Goal: Transaction & Acquisition: Purchase product/service

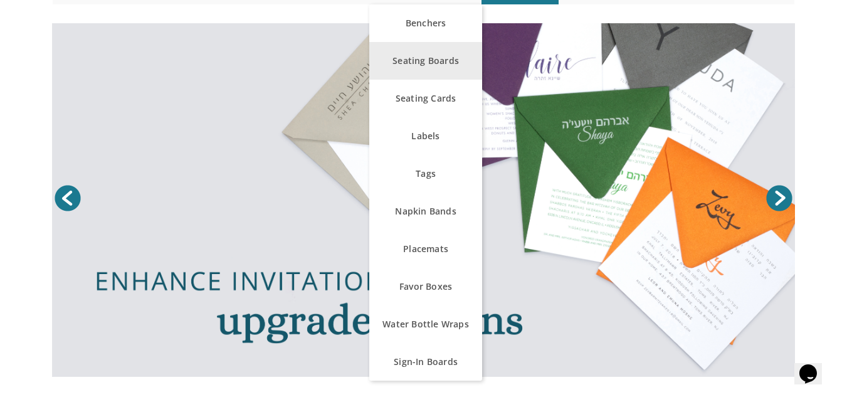
scroll to position [176, 0]
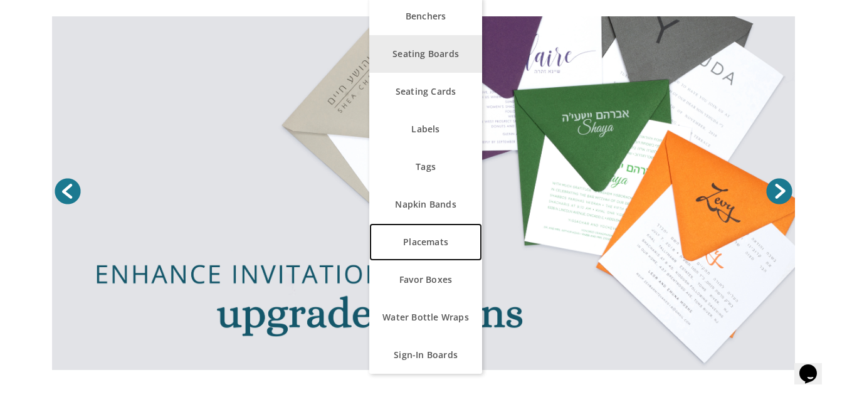
click at [433, 241] on link "Placemats" at bounding box center [425, 242] width 113 height 38
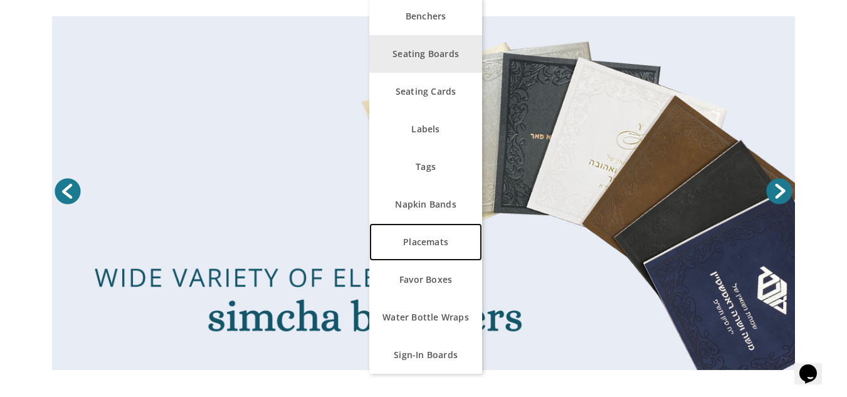
click at [433, 241] on link "Placemats" at bounding box center [425, 242] width 113 height 38
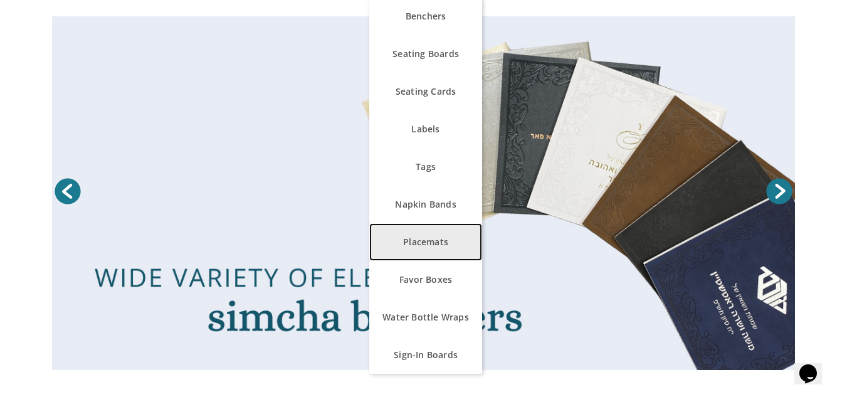
click at [450, 242] on link "Placemats" at bounding box center [425, 242] width 113 height 38
click at [427, 243] on link "Placemats" at bounding box center [425, 242] width 113 height 38
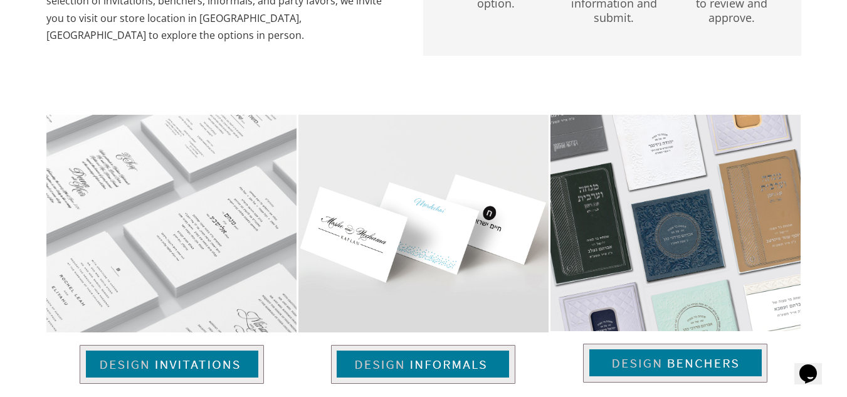
scroll to position [750, 0]
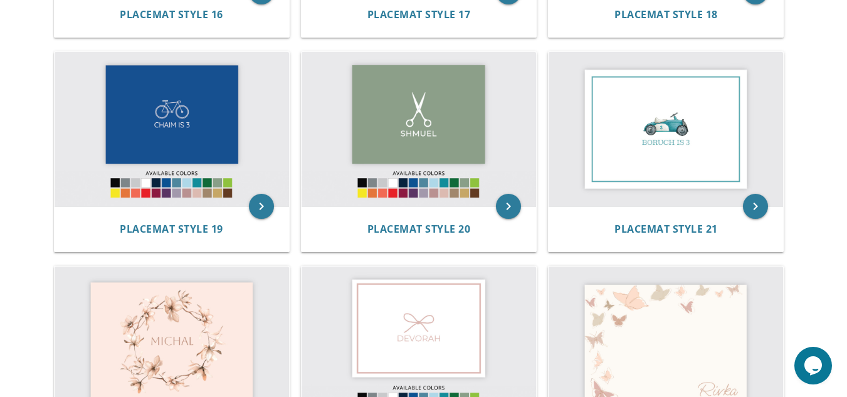
scroll to position [1524, 0]
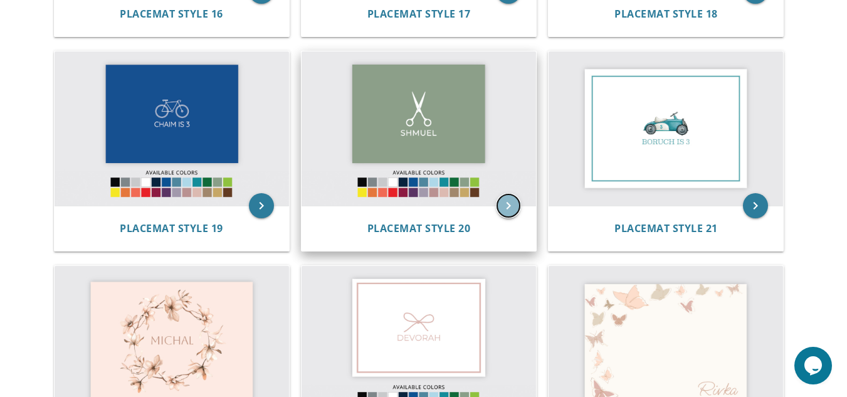
click at [506, 207] on icon "keyboard_arrow_right" at bounding box center [508, 205] width 25 height 25
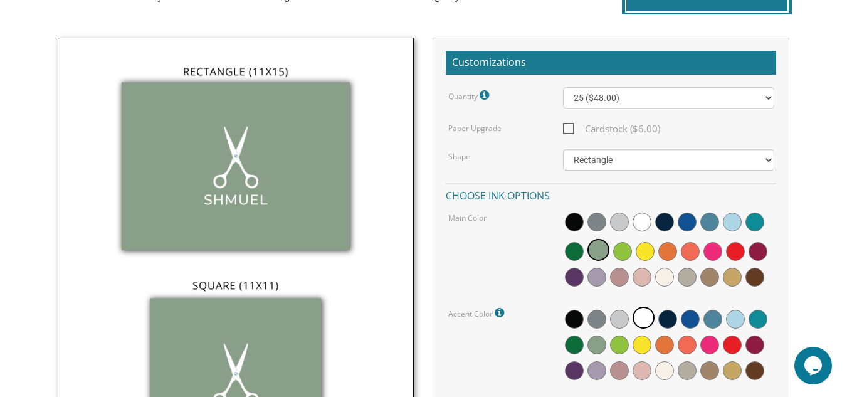
scroll to position [335, 0]
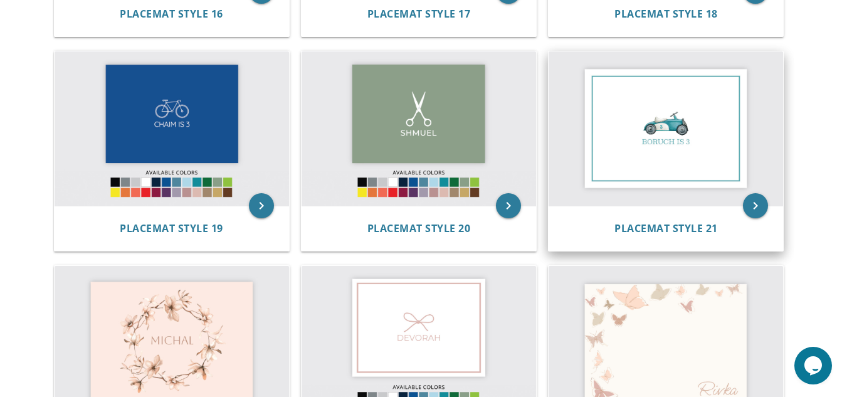
click at [682, 204] on img at bounding box center [666, 128] width 234 height 154
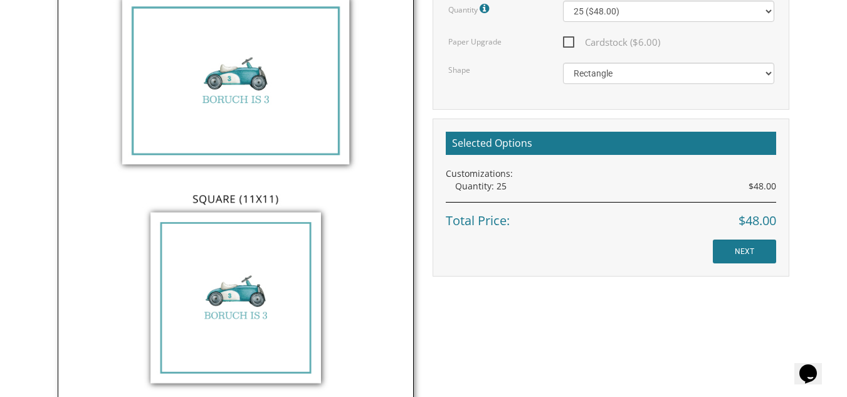
scroll to position [424, 0]
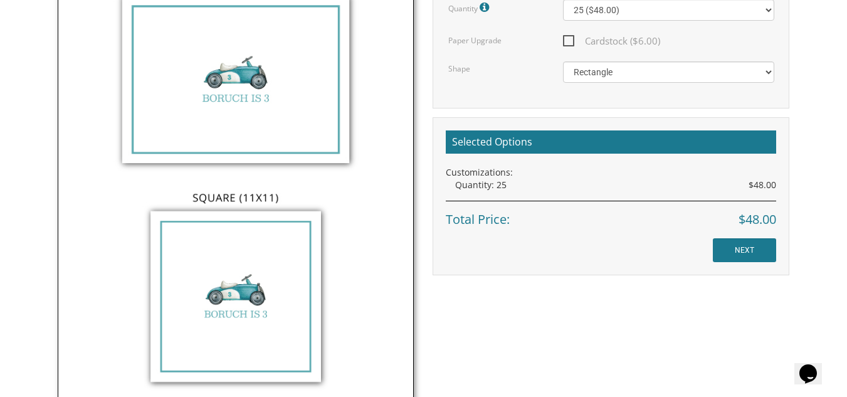
click at [229, 305] on img at bounding box center [236, 180] width 357 height 461
click at [594, 66] on select "Square Rectangle" at bounding box center [668, 71] width 211 height 21
select select "url("/store/pc/invitations/parts/11x11.jpg")"
click at [563, 61] on select "Square Rectangle" at bounding box center [668, 71] width 211 height 21
click at [256, 277] on img at bounding box center [236, 180] width 357 height 461
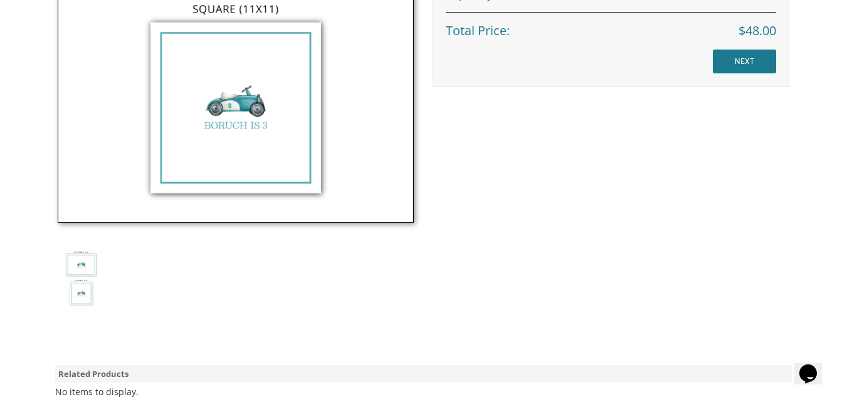
scroll to position [602, 0]
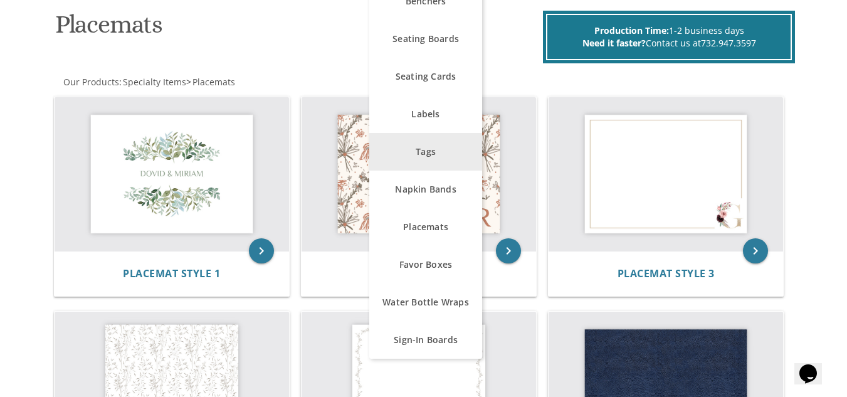
scroll to position [196, 0]
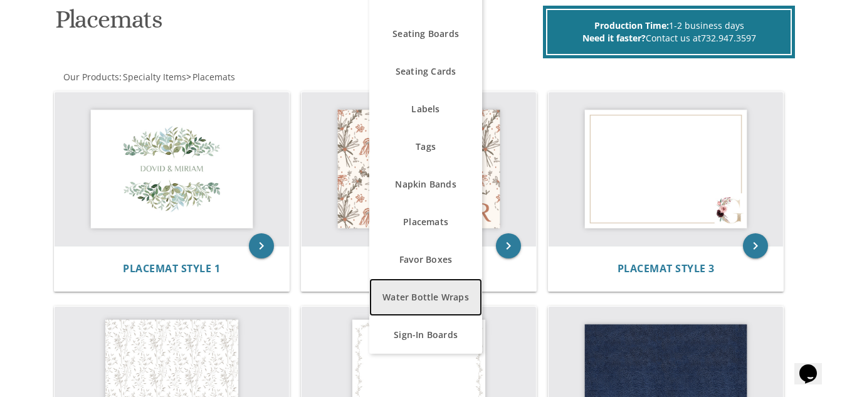
click at [431, 293] on link "Water Bottle Wraps" at bounding box center [425, 297] width 113 height 38
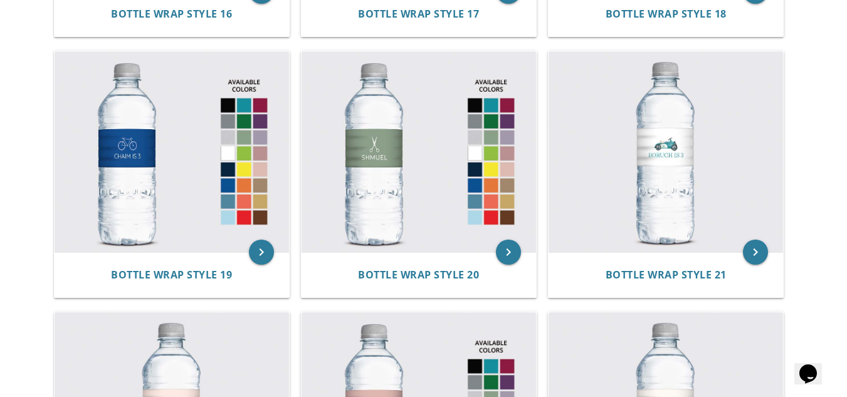
scroll to position [1801, 0]
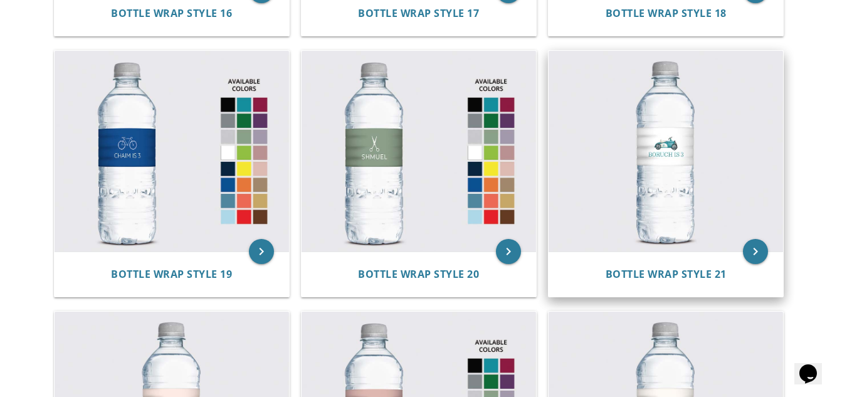
click at [673, 173] on img at bounding box center [666, 151] width 234 height 201
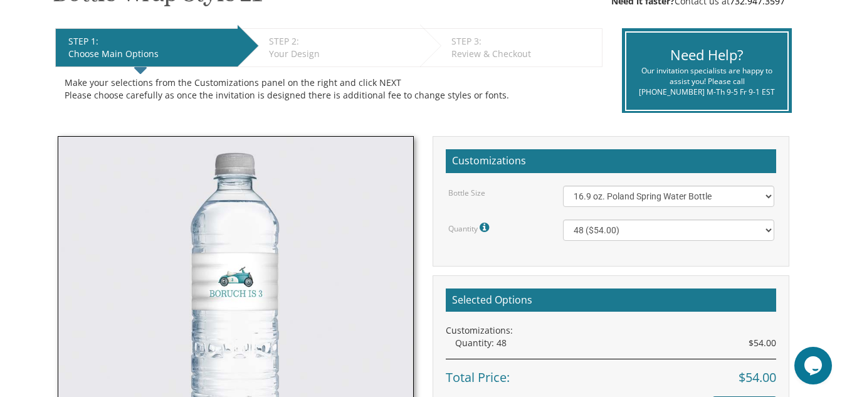
scroll to position [244, 0]
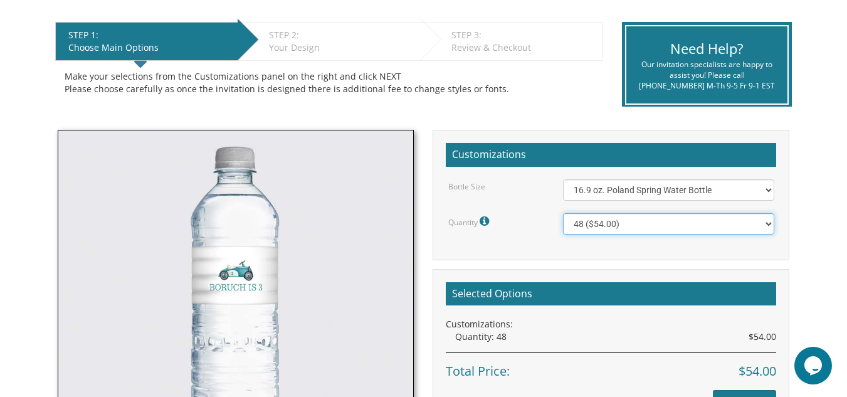
click at [687, 224] on select "48 ($54.00) 96 ($72.00) 144 ($99.00) 192 ($126.00)" at bounding box center [668, 223] width 211 height 21
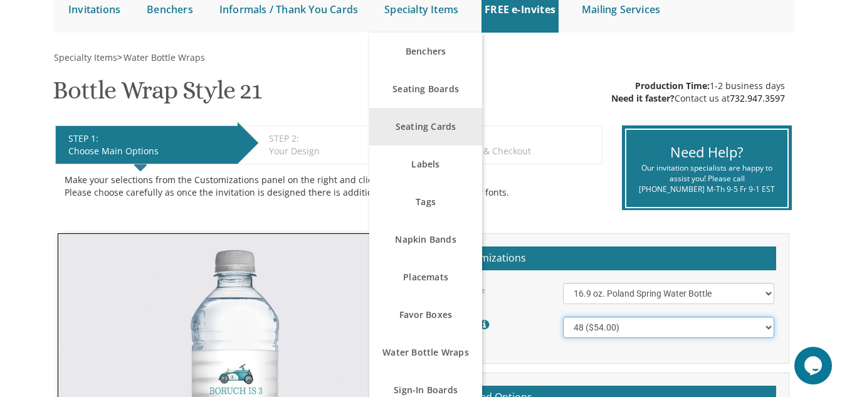
scroll to position [142, 0]
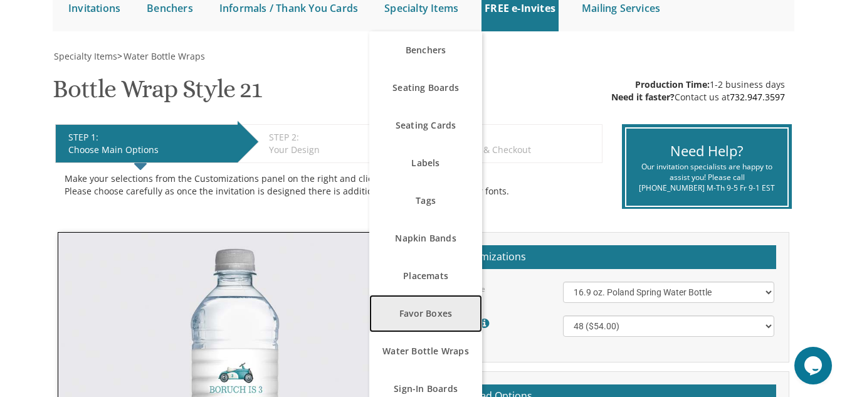
click at [438, 300] on link "Favor Boxes" at bounding box center [425, 314] width 113 height 38
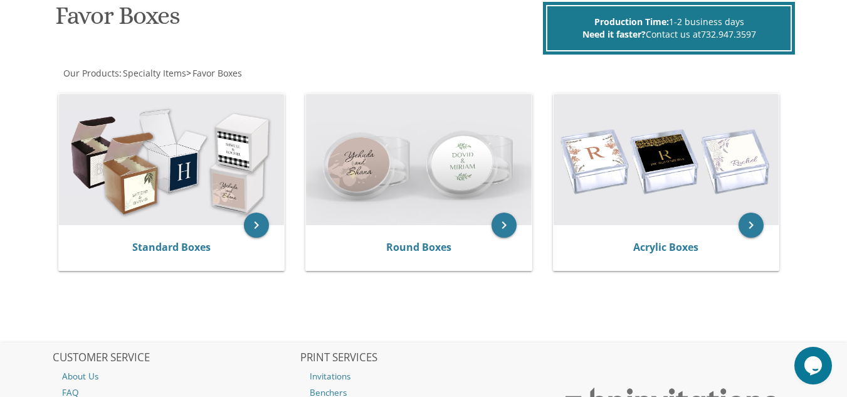
scroll to position [200, 0]
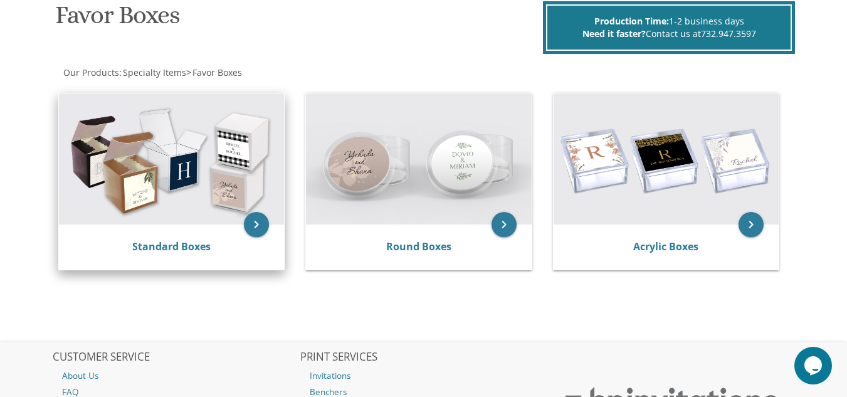
click at [200, 181] on img at bounding box center [171, 159] width 225 height 132
click at [260, 219] on icon "keyboard_arrow_right" at bounding box center [256, 224] width 25 height 25
click at [173, 243] on link "Standard Boxes" at bounding box center [171, 247] width 78 height 14
click at [260, 229] on icon "keyboard_arrow_right" at bounding box center [256, 224] width 25 height 25
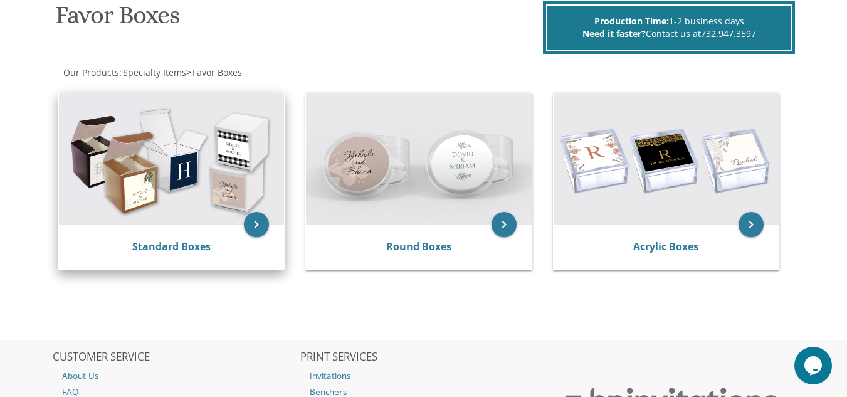
click at [210, 169] on img at bounding box center [171, 159] width 225 height 132
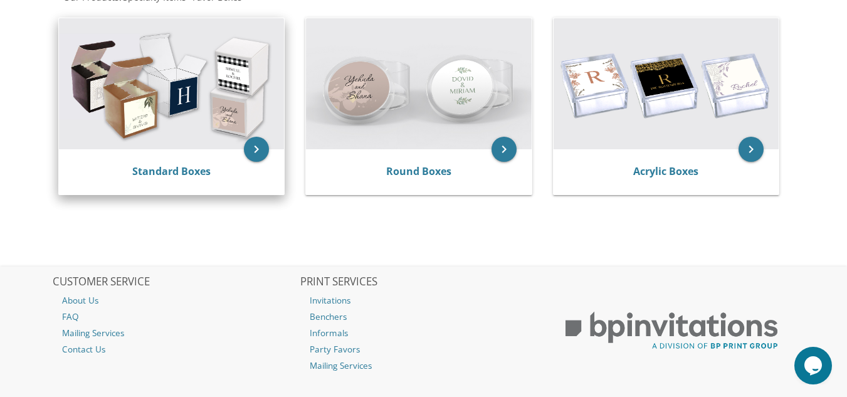
scroll to position [204, 0]
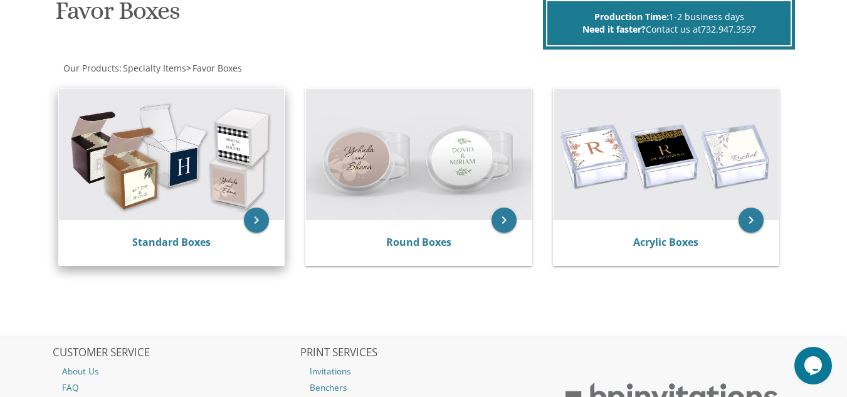
click at [210, 169] on img at bounding box center [171, 155] width 225 height 132
click at [184, 238] on link "Standard Boxes" at bounding box center [171, 242] width 78 height 14
click at [159, 238] on link "Standard Boxes" at bounding box center [171, 242] width 78 height 14
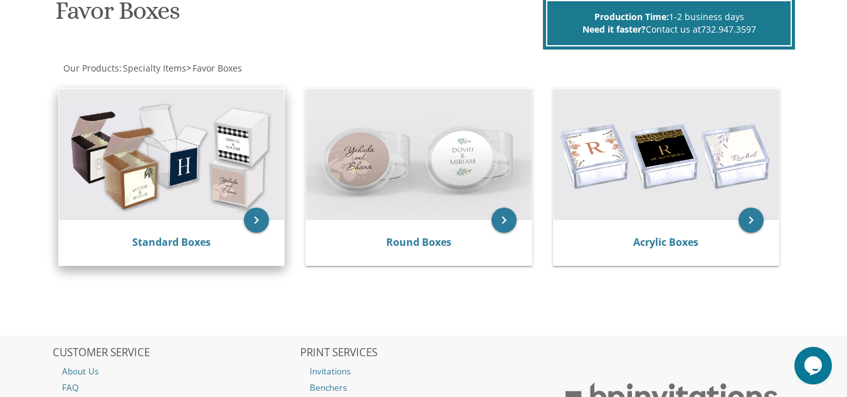
click at [191, 170] on img at bounding box center [171, 155] width 225 height 132
drag, startPoint x: 270, startPoint y: 223, endPoint x: 261, endPoint y: 220, distance: 9.1
click at [261, 220] on div "keyboard_arrow_right Standard Boxes" at bounding box center [171, 177] width 226 height 178
click at [261, 220] on icon "keyboard_arrow_right" at bounding box center [256, 220] width 25 height 25
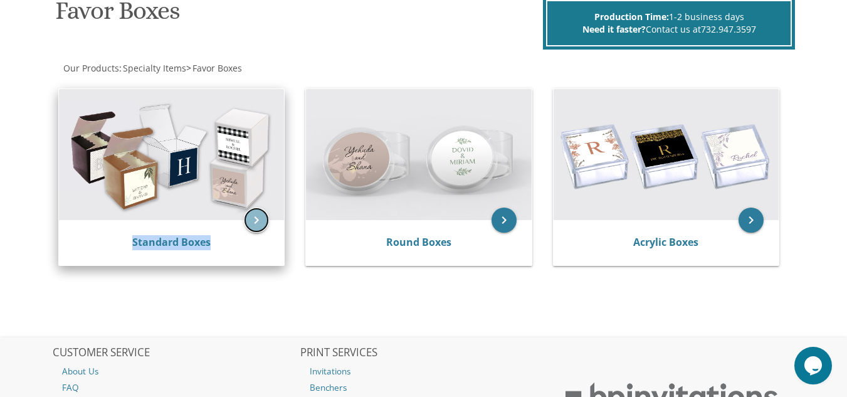
click at [261, 220] on icon "keyboard_arrow_right" at bounding box center [256, 220] width 25 height 25
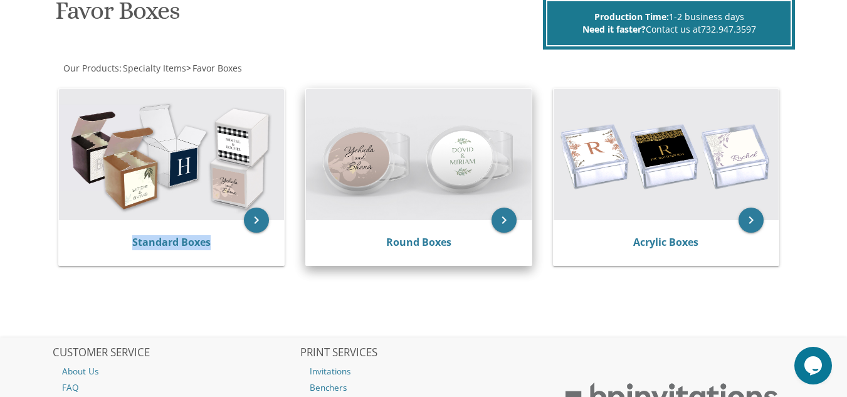
click at [393, 213] on img at bounding box center [418, 155] width 225 height 132
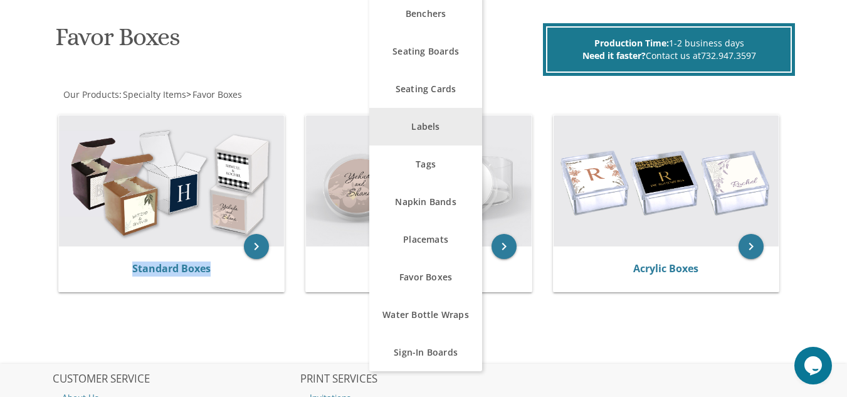
scroll to position [183, 0]
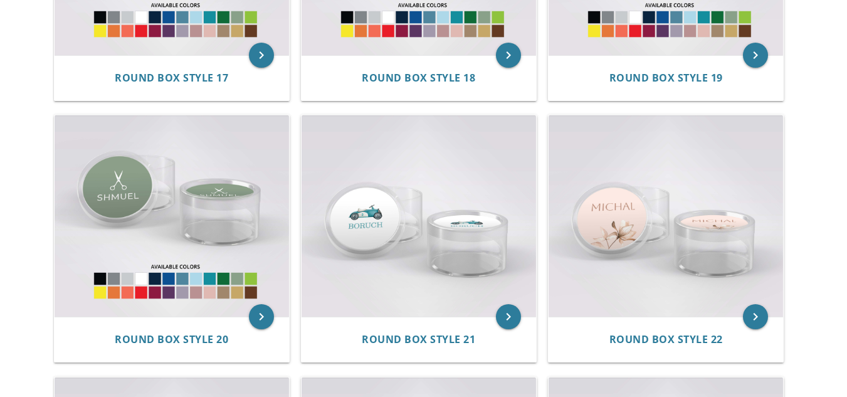
scroll to position [1742, 0]
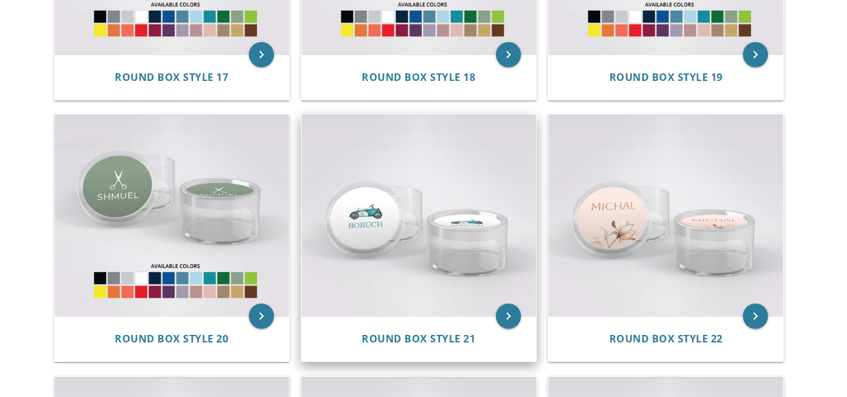
click at [392, 240] on img at bounding box center [419, 215] width 234 height 201
click at [505, 321] on icon "keyboard_arrow_right" at bounding box center [508, 315] width 25 height 25
click at [448, 344] on span "Round Box Style 21" at bounding box center [418, 339] width 113 height 14
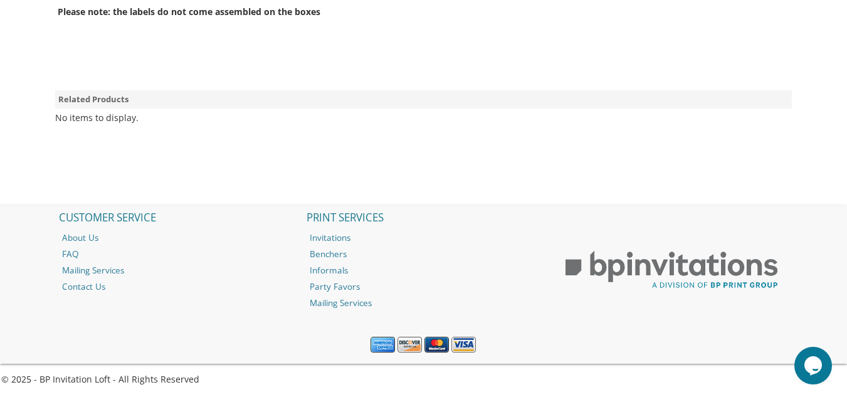
scroll to position [775, 0]
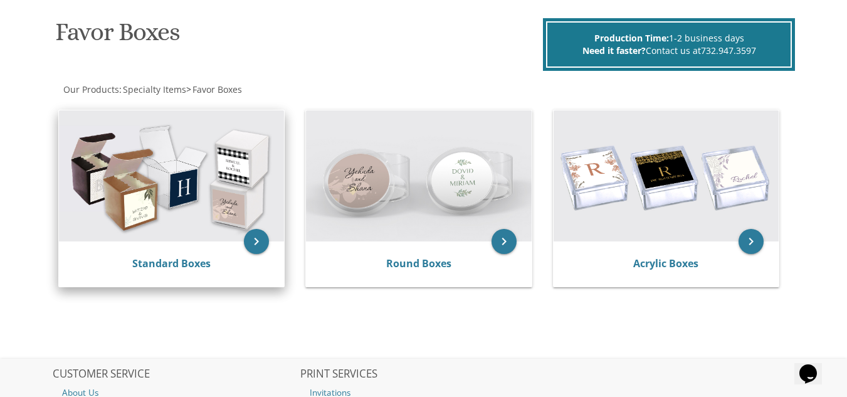
click at [246, 265] on div "Standard Boxes" at bounding box center [171, 263] width 195 height 15
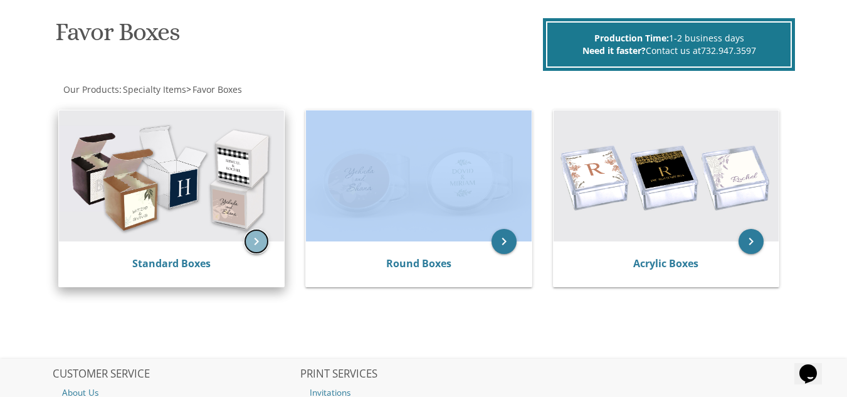
click at [258, 240] on icon "keyboard_arrow_right" at bounding box center [256, 241] width 25 height 25
click at [199, 260] on link "Standard Boxes" at bounding box center [171, 263] width 78 height 14
click at [219, 210] on img at bounding box center [171, 176] width 225 height 132
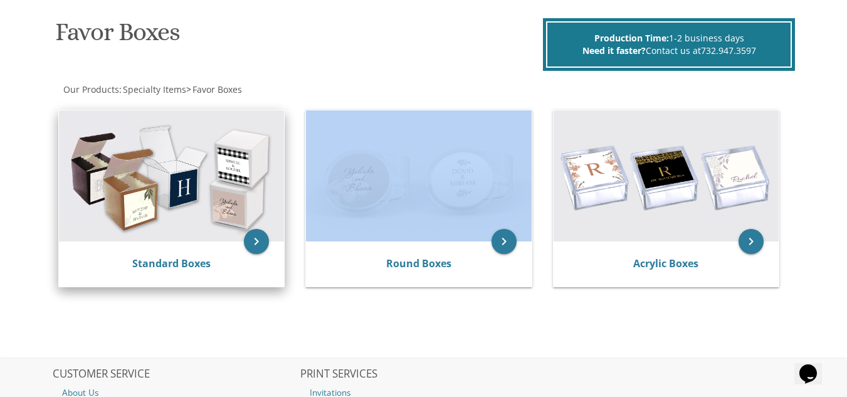
click at [219, 210] on img at bounding box center [171, 176] width 225 height 132
click at [254, 232] on icon "keyboard_arrow_right" at bounding box center [256, 241] width 25 height 25
click at [233, 153] on img at bounding box center [171, 176] width 225 height 132
click at [184, 263] on link "Standard Boxes" at bounding box center [171, 263] width 78 height 14
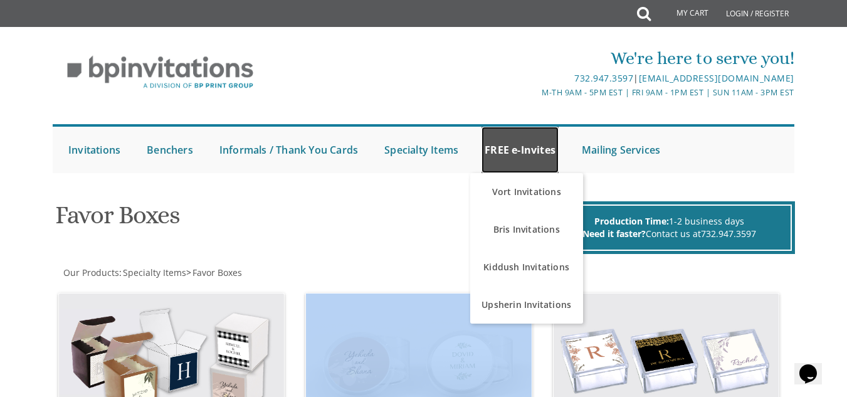
click at [506, 150] on link "FREE e-Invites" at bounding box center [520, 150] width 77 height 46
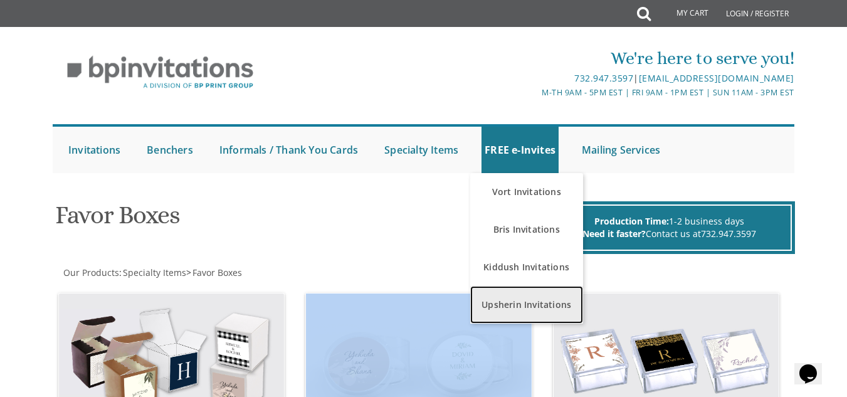
click at [507, 312] on link "Upsherin Invitations" at bounding box center [526, 305] width 113 height 38
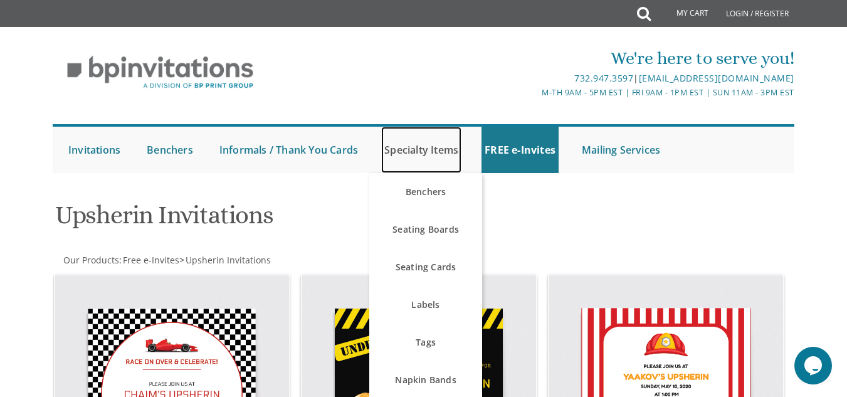
click at [401, 149] on link "Specialty Items" at bounding box center [421, 150] width 80 height 46
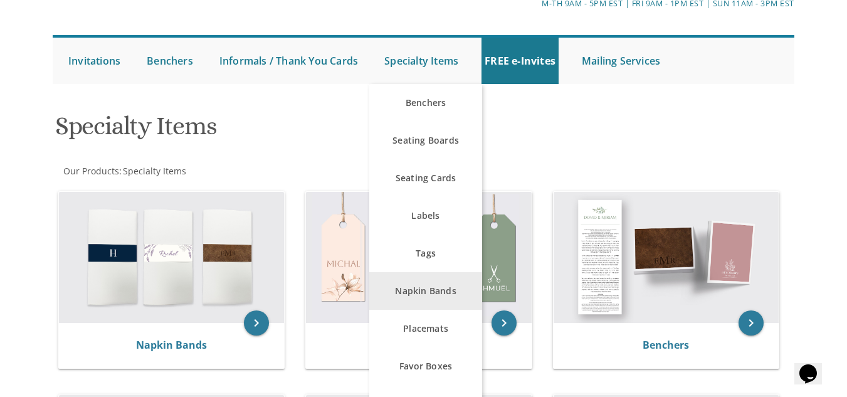
scroll to position [90, 0]
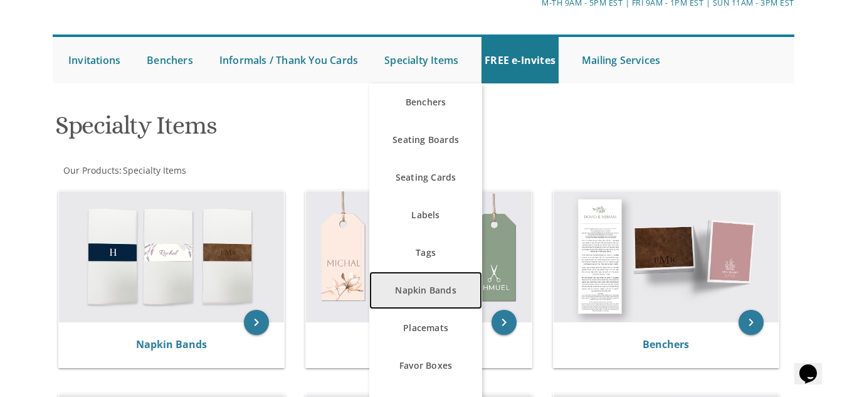
click at [429, 295] on link "Napkin Bands" at bounding box center [425, 290] width 113 height 38
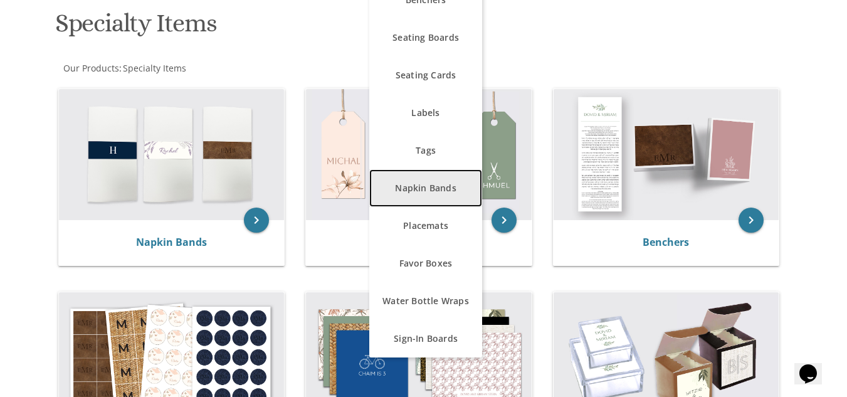
scroll to position [192, 0]
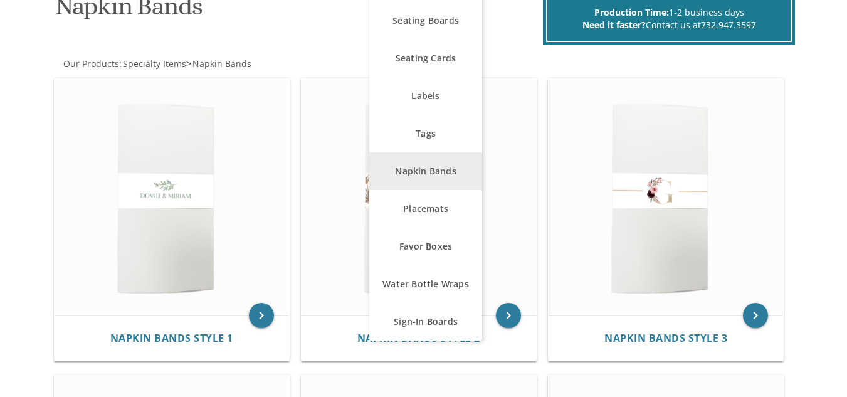
scroll to position [209, 0]
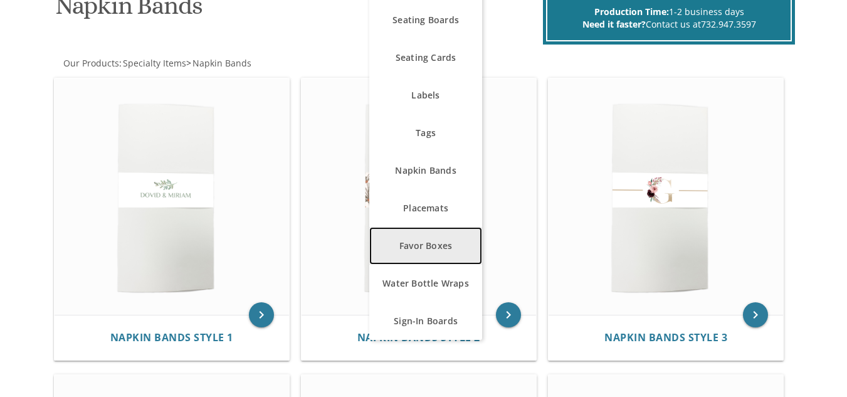
click at [458, 252] on link "Favor Boxes" at bounding box center [425, 246] width 113 height 38
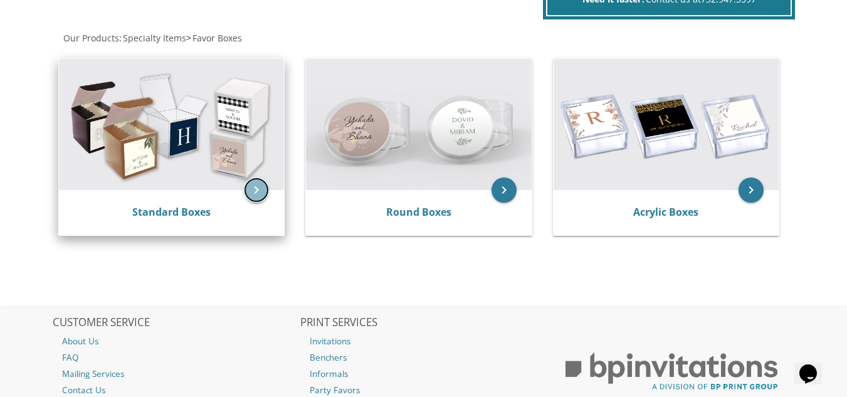
click at [256, 200] on icon "keyboard_arrow_right" at bounding box center [256, 189] width 25 height 25
click at [195, 218] on link "Standard Boxes" at bounding box center [171, 212] width 78 height 14
